Goal: Find specific page/section: Find specific page/section

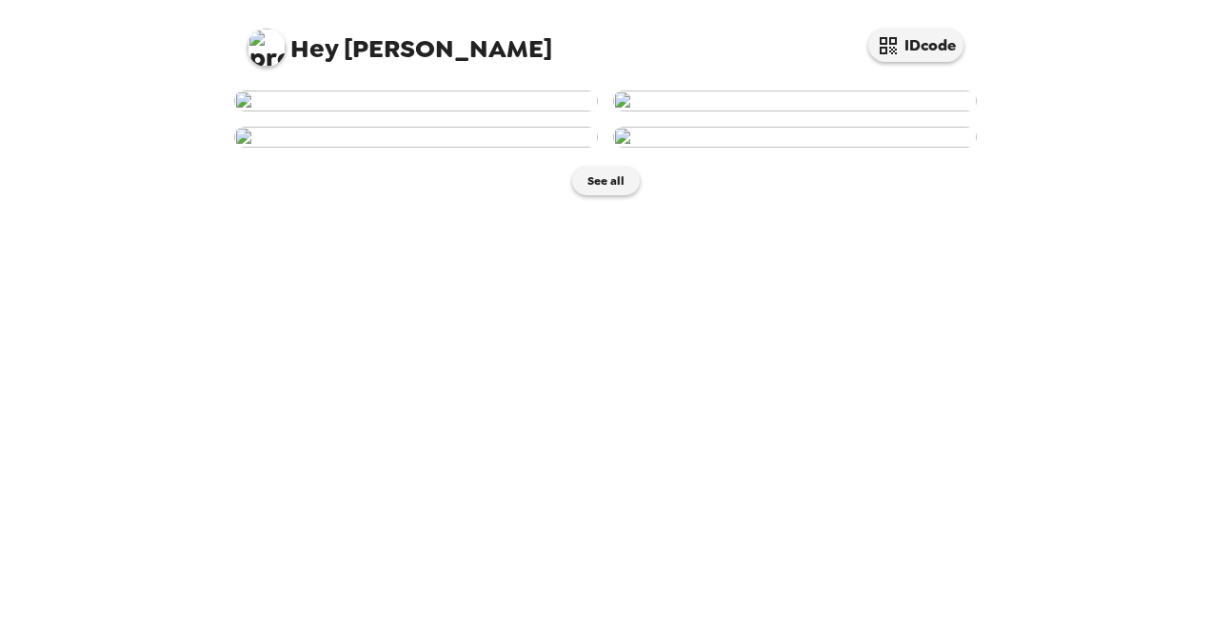
scroll to position [432, 0]
click at [921, 51] on button "IDcode" at bounding box center [915, 45] width 95 height 33
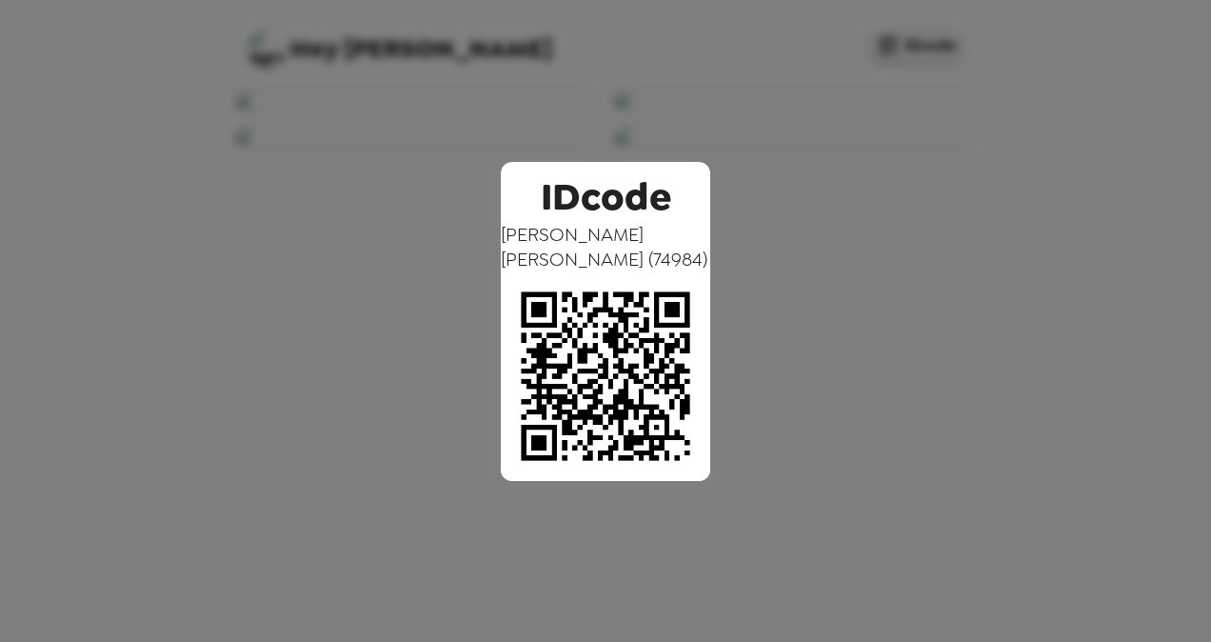
click at [893, 423] on div "IDcode [PERSON_NAME] ( 74984 )" at bounding box center [605, 321] width 1211 height 642
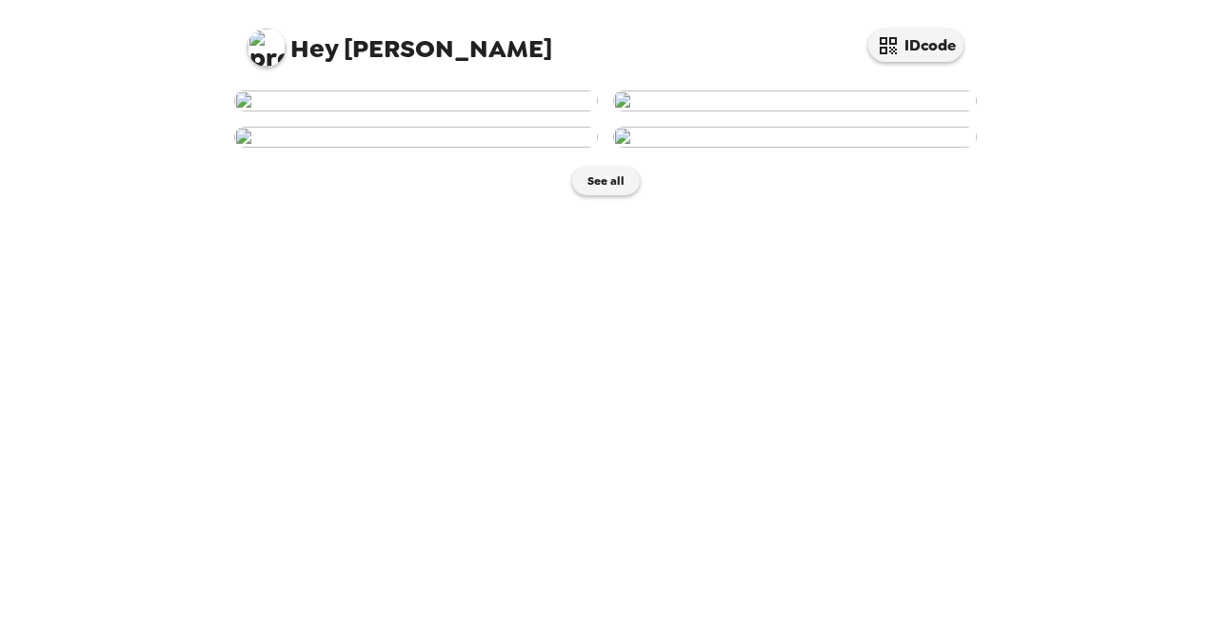
scroll to position [324, 0]
